Goal: Find specific page/section: Find specific page/section

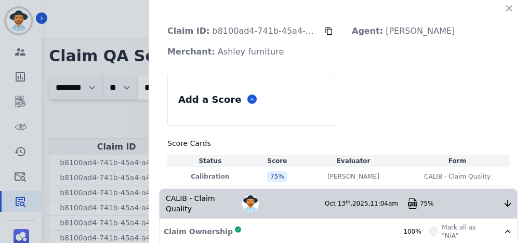
scroll to position [36, 0]
